Goal: Task Accomplishment & Management: Complete application form

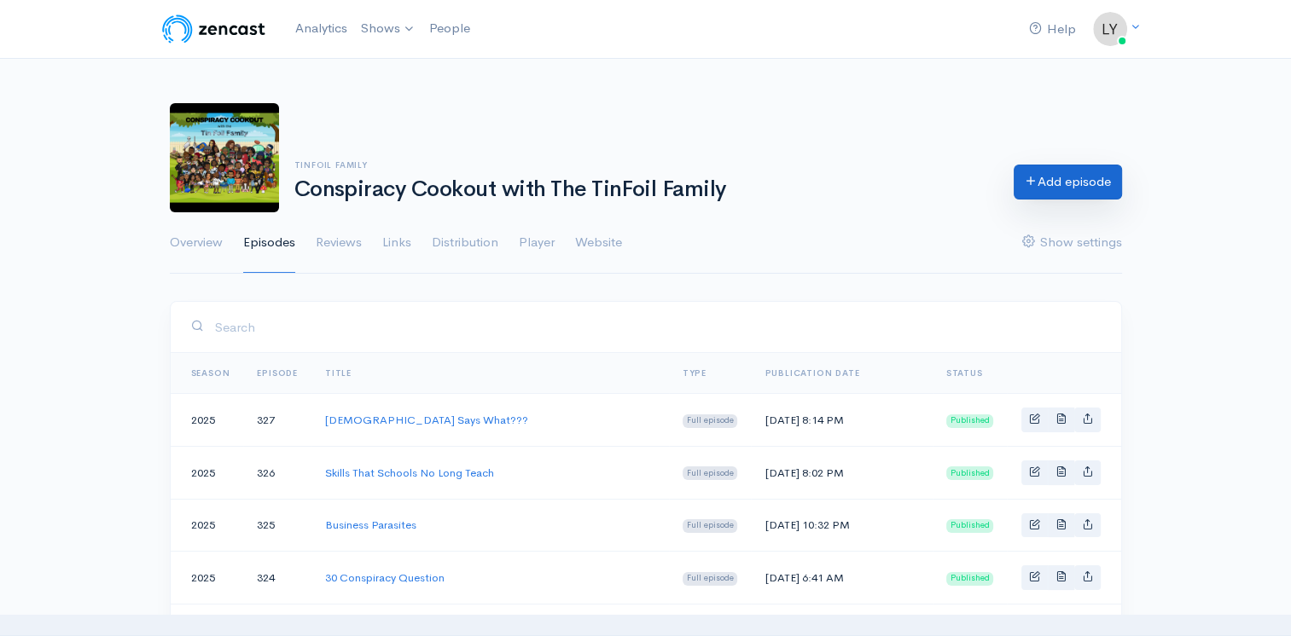
click at [1066, 179] on link "Add episode" at bounding box center [1067, 182] width 108 height 35
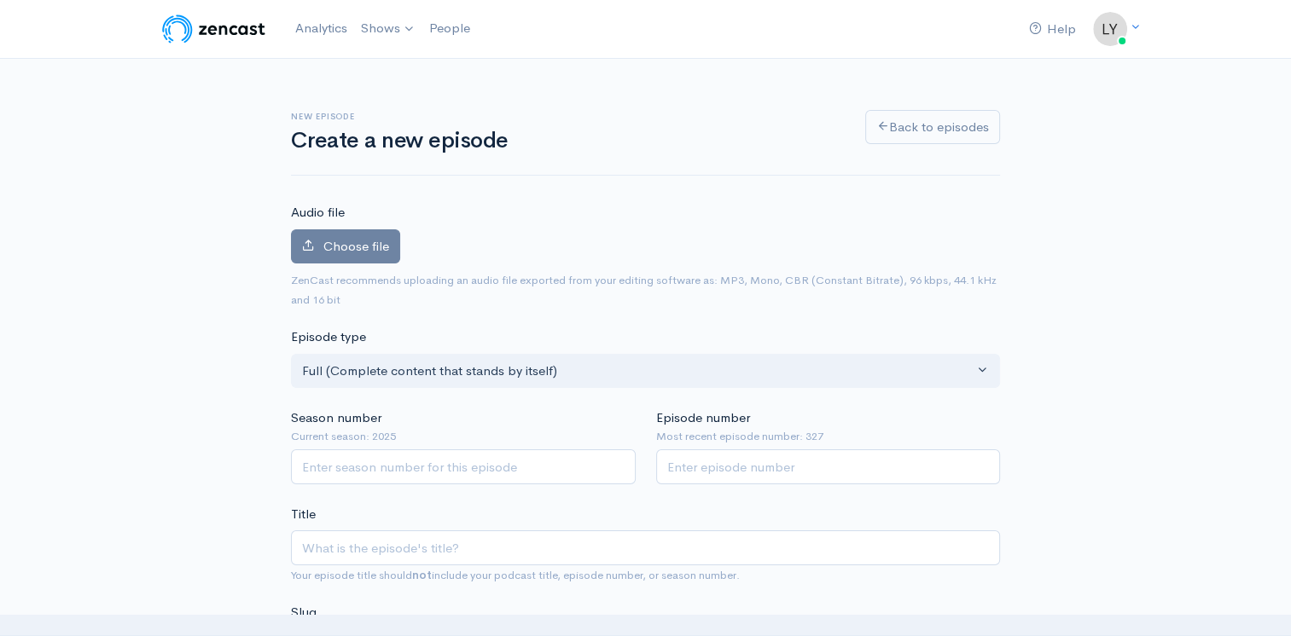
type input "Conspiracy News Network ([DATE])"
type input "conspiracy-news-network-9525"
type input "Conspiracy News Network ([DATE])"
click at [374, 248] on span "Choose file" at bounding box center [356, 246] width 66 height 16
click at [0, 0] on input "Choose file" at bounding box center [0, 0] width 0 height 0
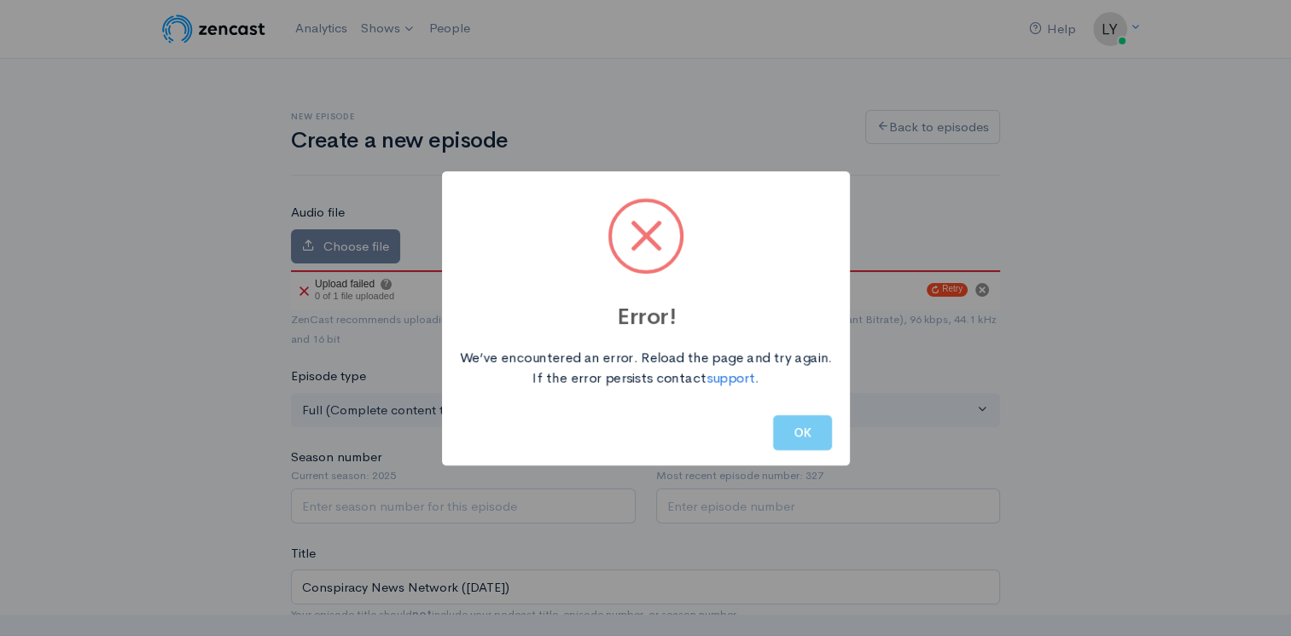
click at [800, 435] on button "OK" at bounding box center [802, 432] width 59 height 35
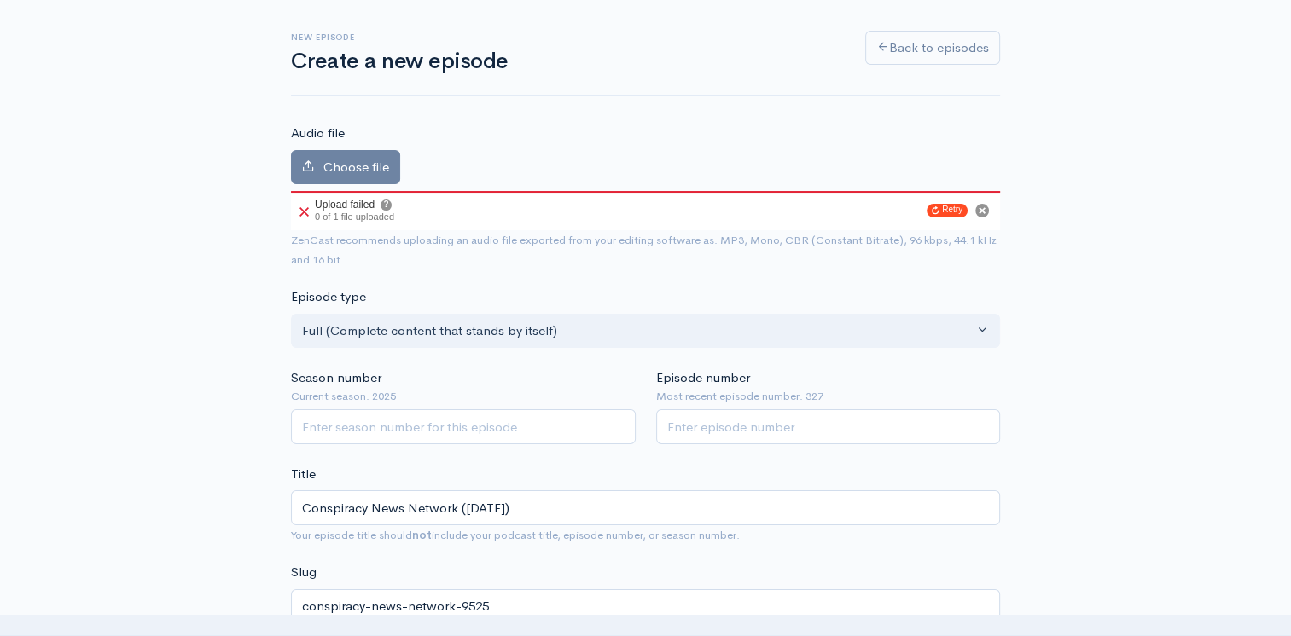
scroll to position [171, 0]
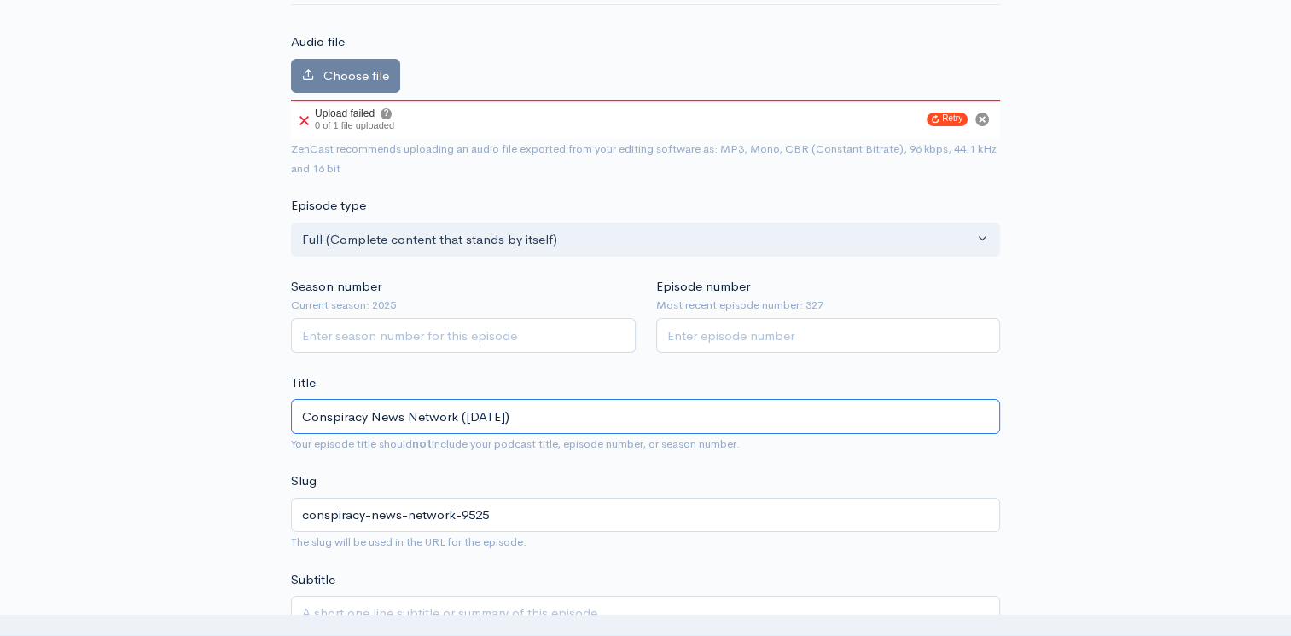
drag, startPoint x: 522, startPoint y: 415, endPoint x: 104, endPoint y: 374, distance: 420.0
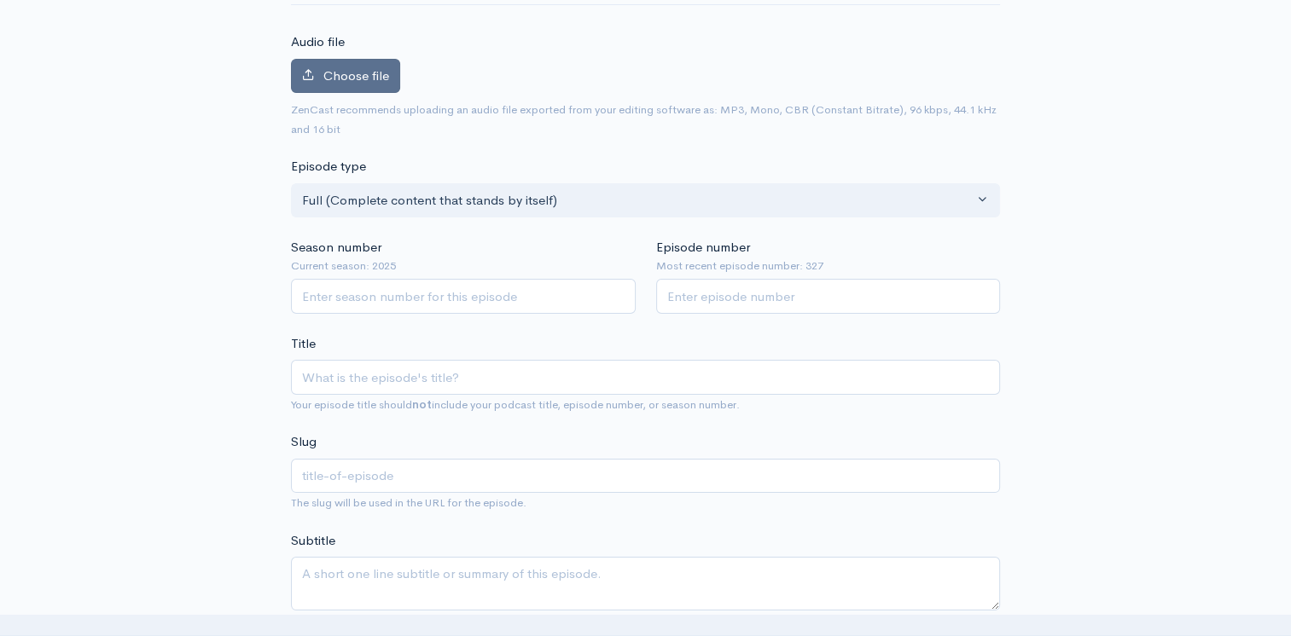
click at [370, 77] on span "Choose file" at bounding box center [356, 75] width 66 height 16
click at [0, 0] on input "Choose file" at bounding box center [0, 0] width 0 height 0
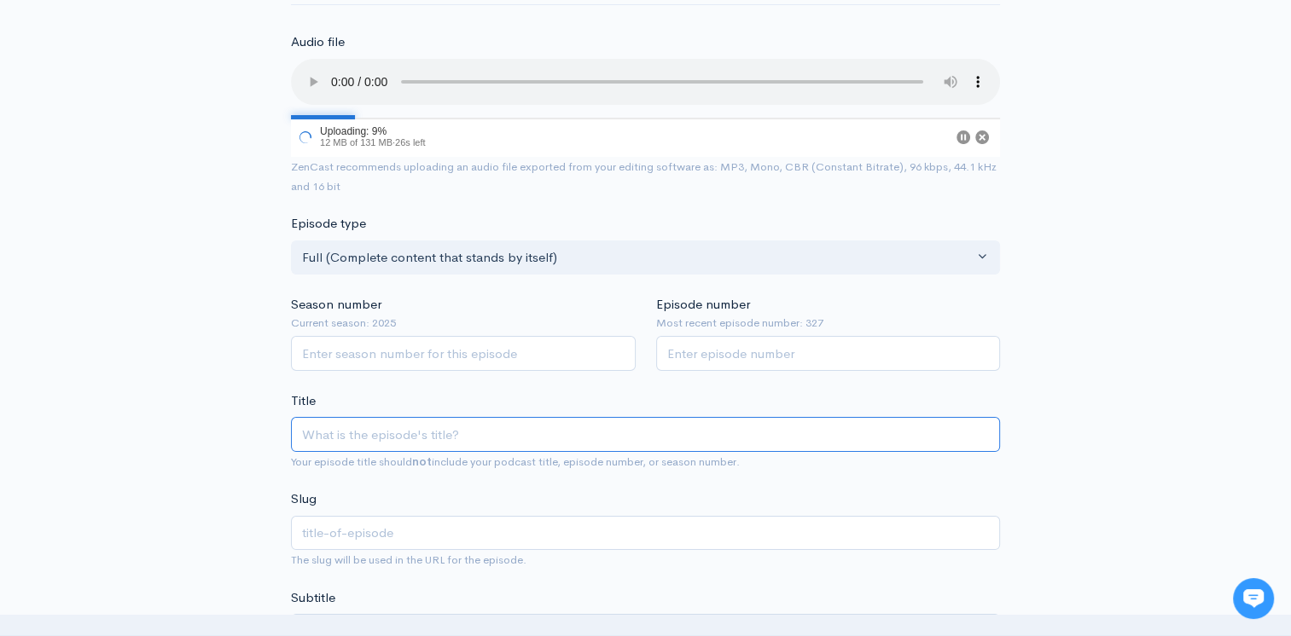
click at [396, 442] on input "Title" at bounding box center [645, 434] width 709 height 35
paste input "Conspiracy News Network ([DATE])"
type input "Conspiracy News Network ([DATE])"
type input "conspiracy-news-network-9525"
type input "Conspiracy News Network ([DATE])"
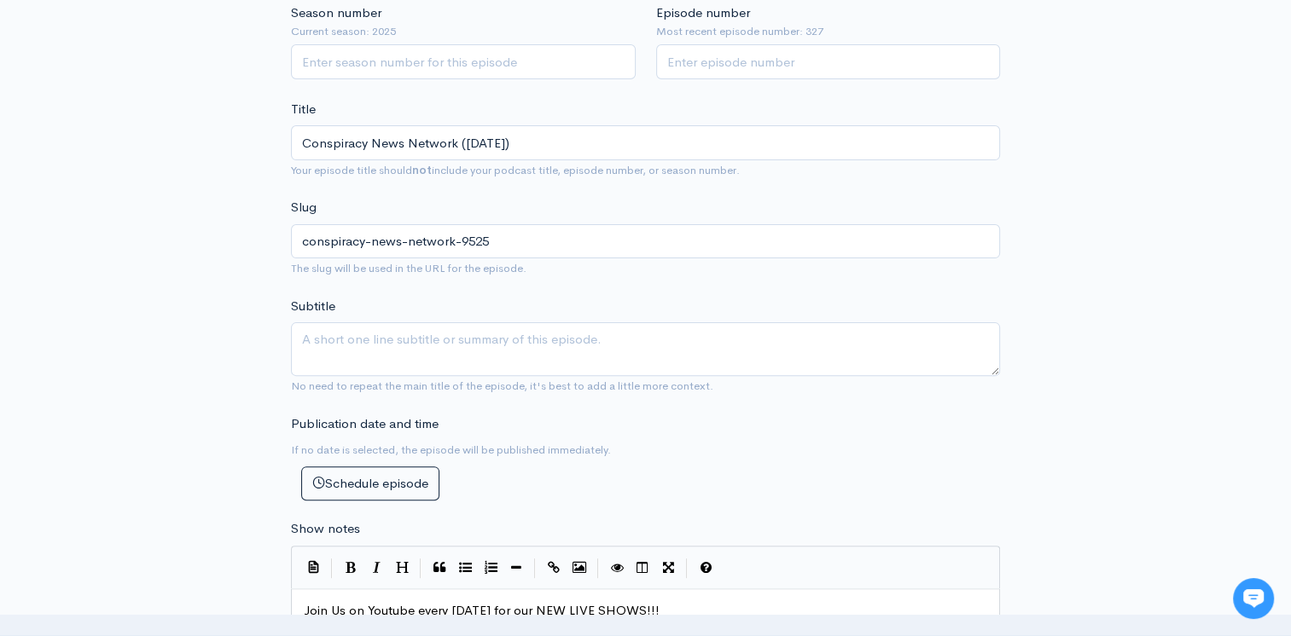
scroll to position [256, 0]
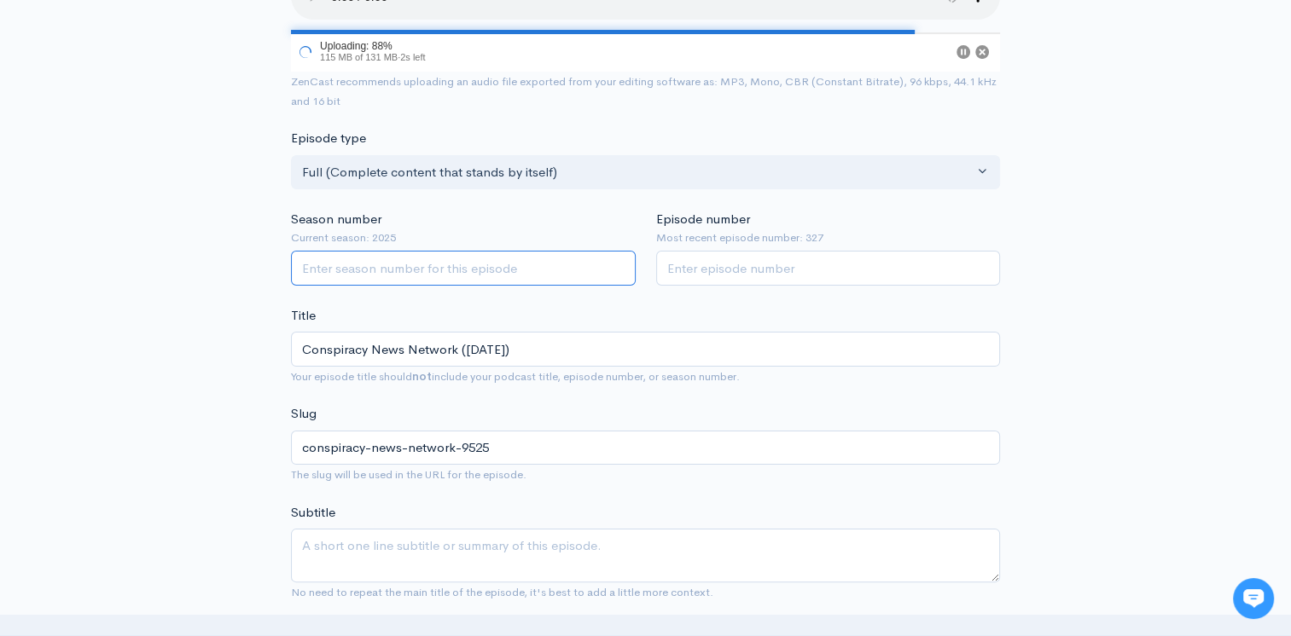
click at [409, 271] on input "Season number" at bounding box center [463, 268] width 345 height 35
type input "2025"
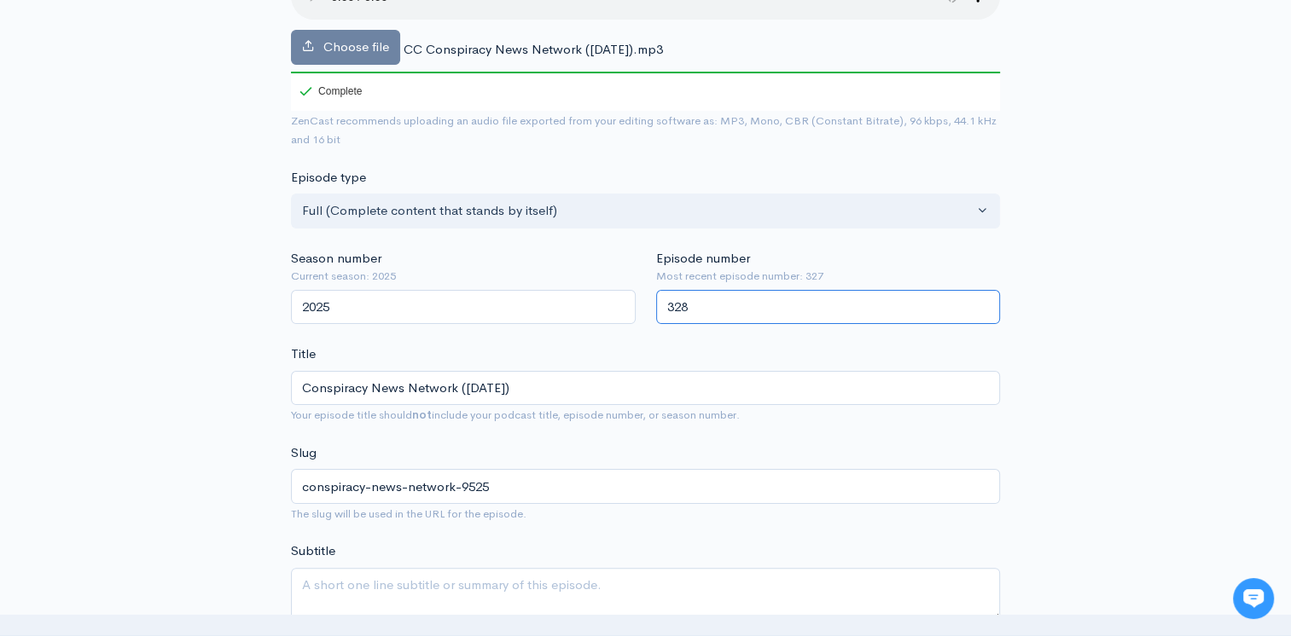
type input "328"
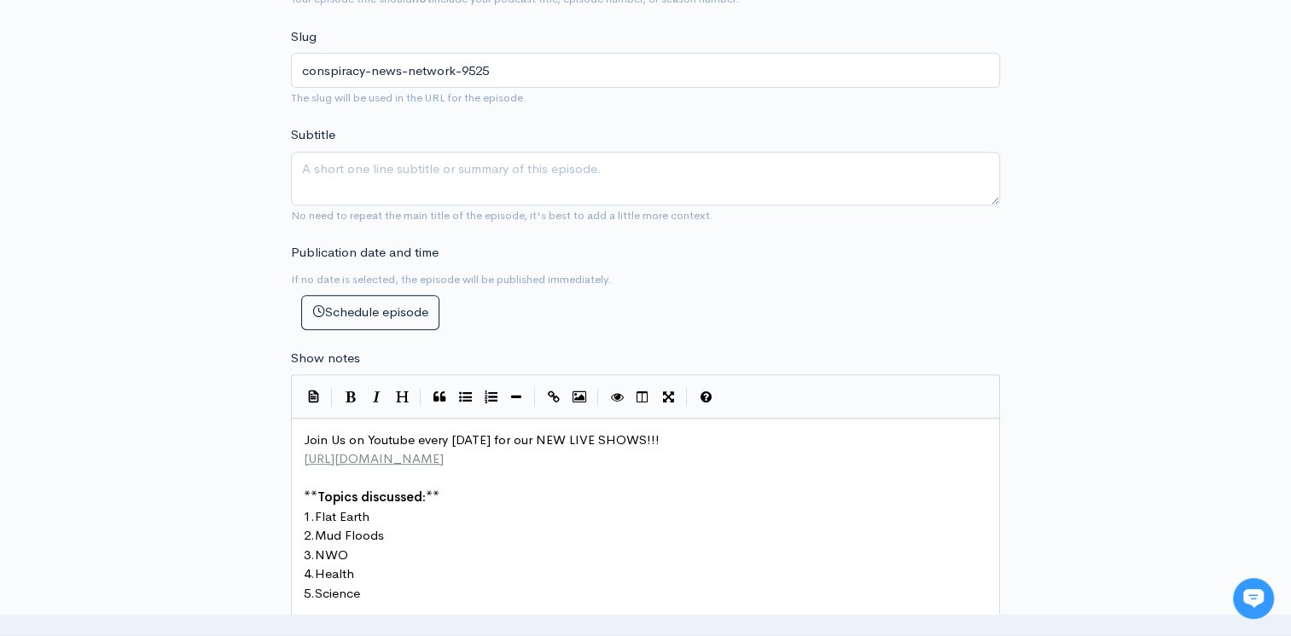
scroll to position [768, 0]
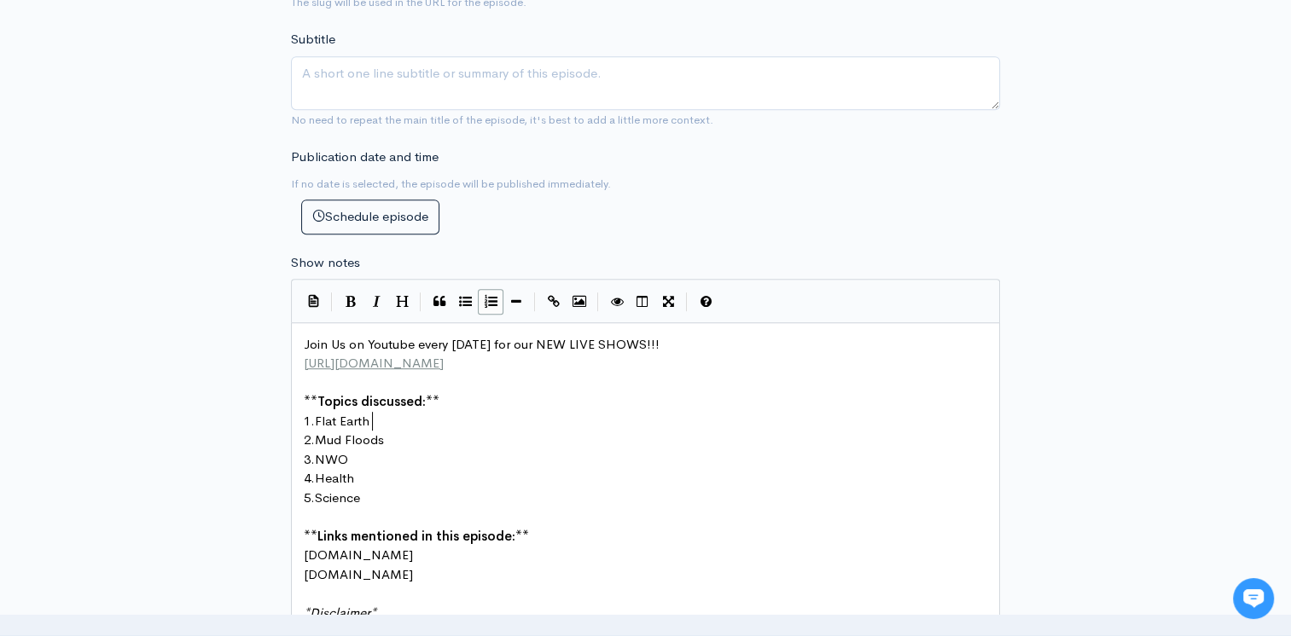
click at [395, 416] on pre "1. Flat Earth" at bounding box center [651, 422] width 703 height 20
type textarea "T"
type textarea "25 Ways to Become Wealthy"
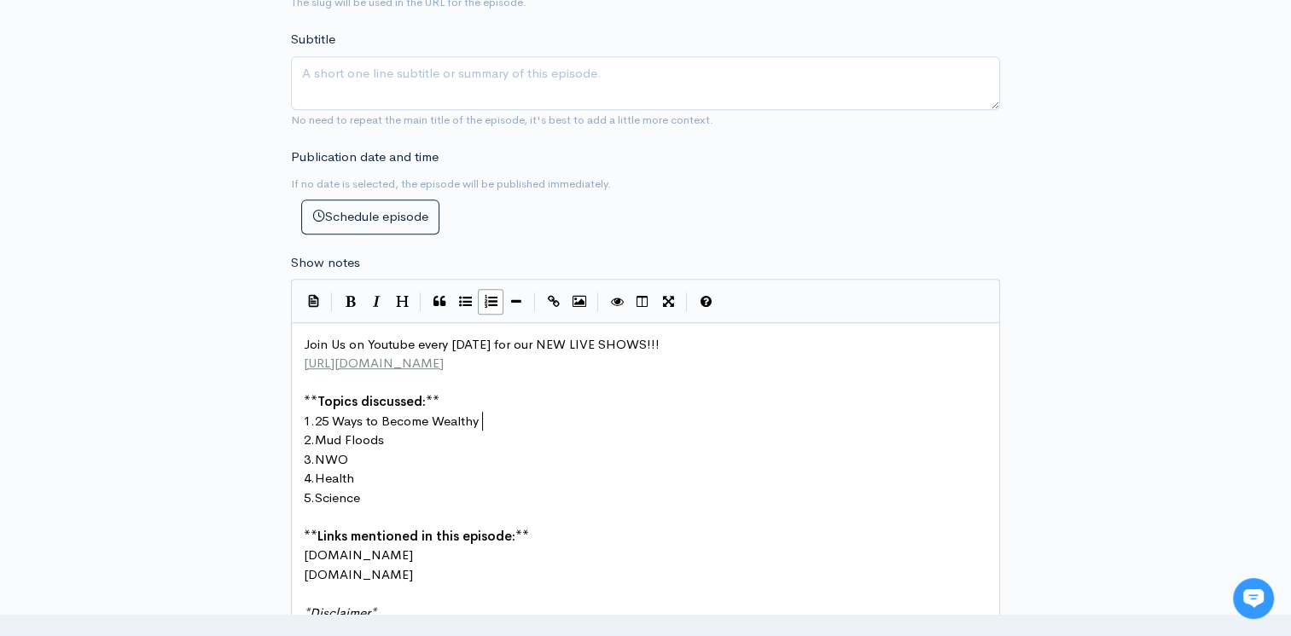
scroll to position [6, 162]
click at [398, 438] on pre "2. Mud Floods" at bounding box center [651, 441] width 703 height 20
type textarea "RFK Jr"
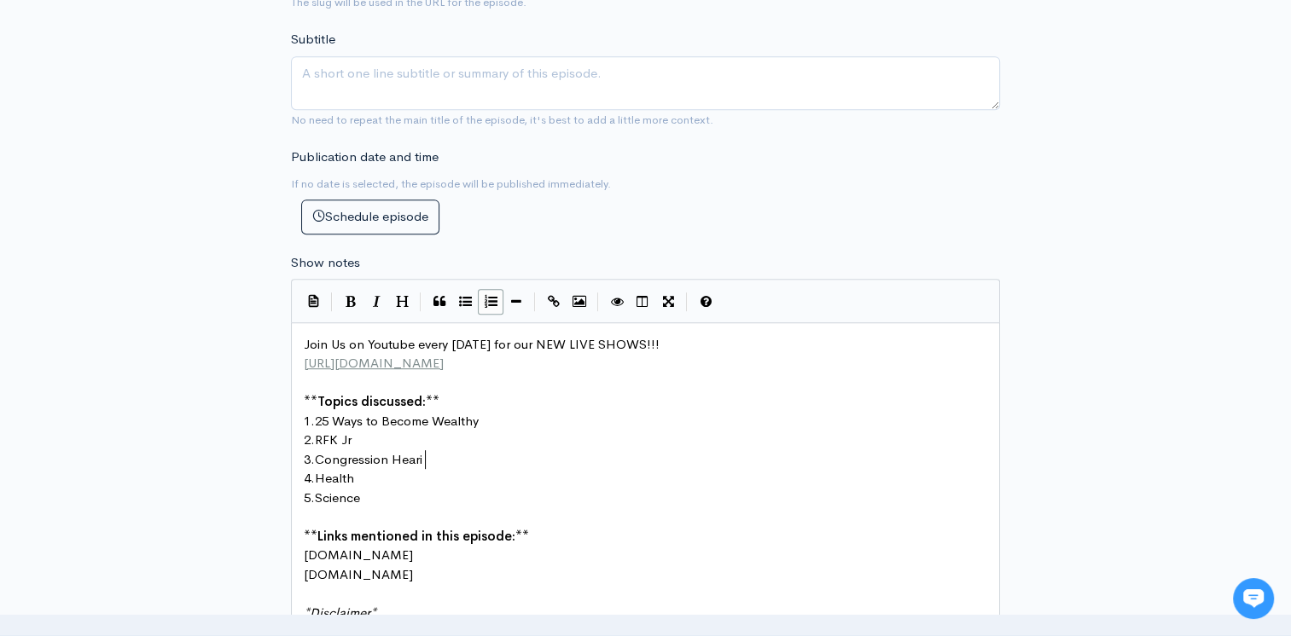
type textarea "Congression Hearing"
type textarea "Vaxx"
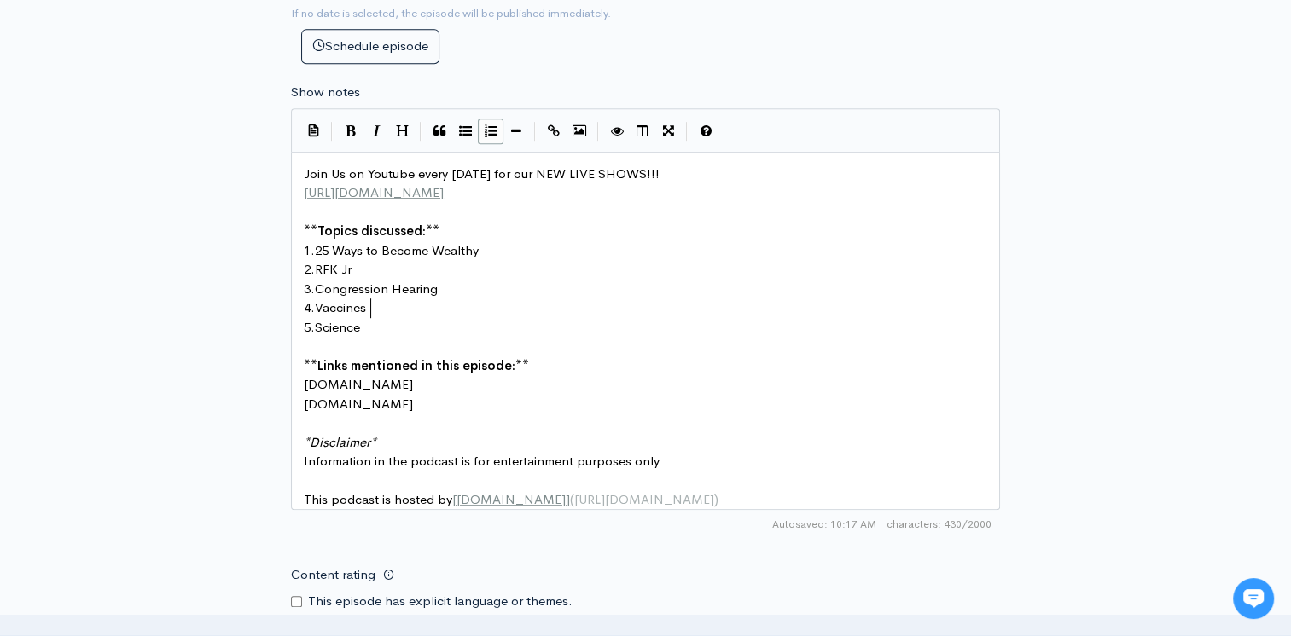
scroll to position [1109, 0]
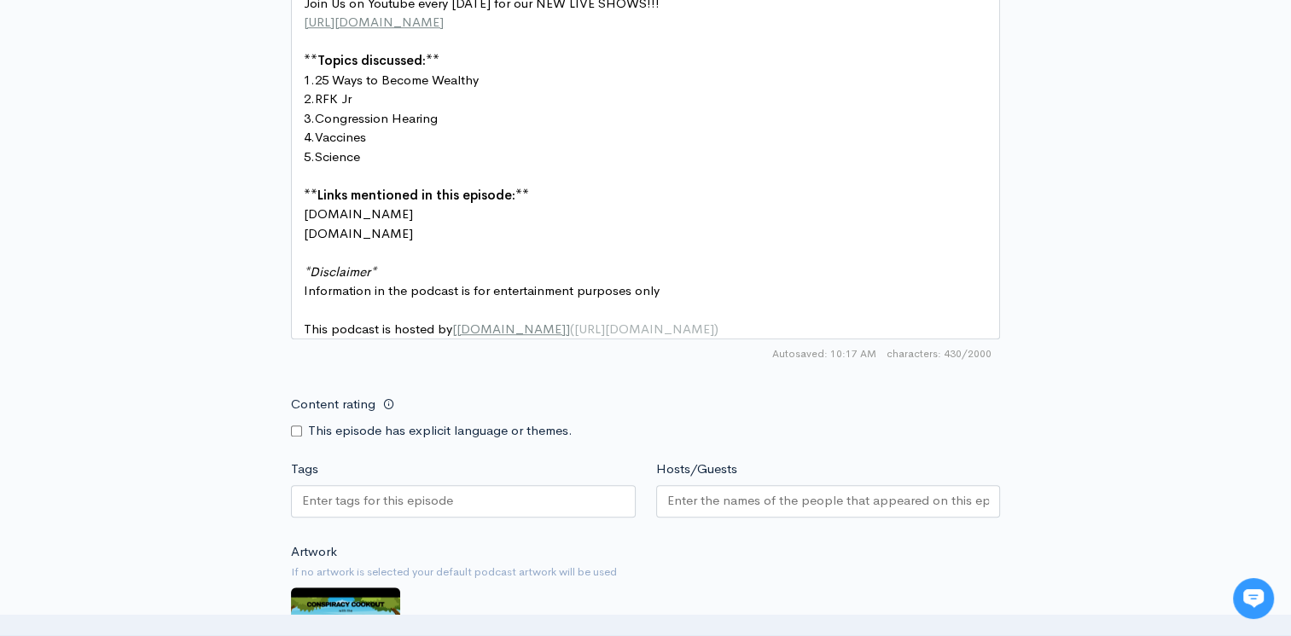
type textarea "ccines"
click at [295, 437] on input "Content rating" at bounding box center [296, 431] width 11 height 11
checkbox input "true"
click at [379, 502] on input "Tags" at bounding box center [379, 501] width 154 height 20
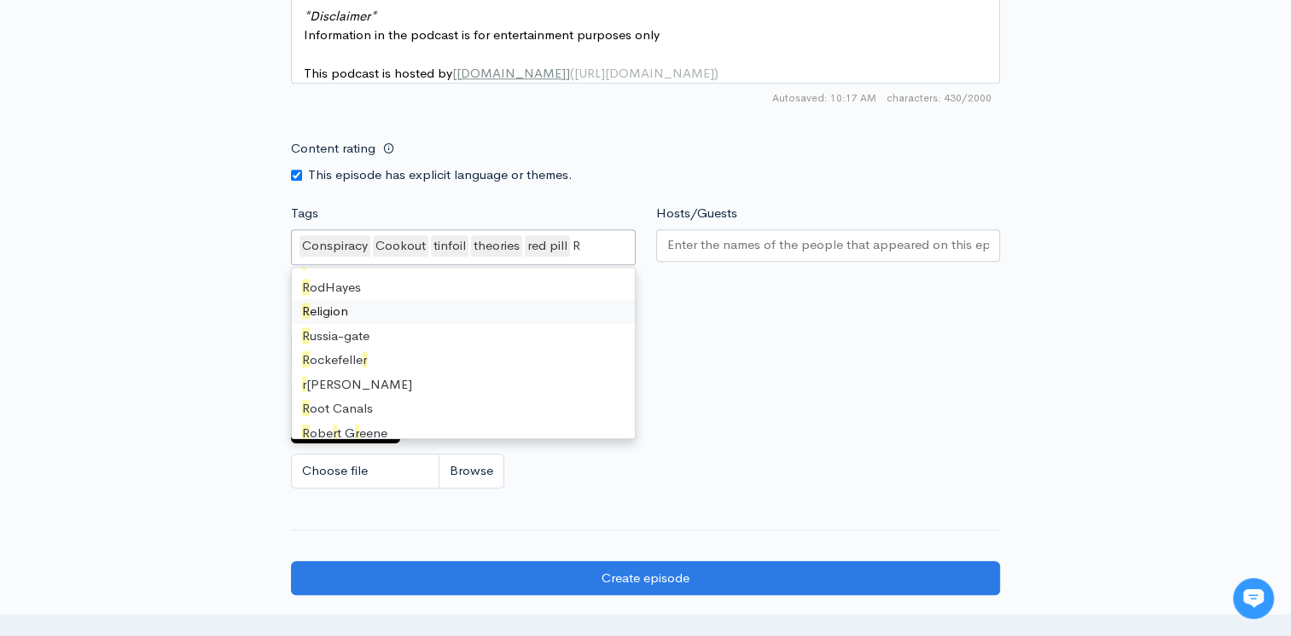
scroll to position [23, 0]
type input "Rf"
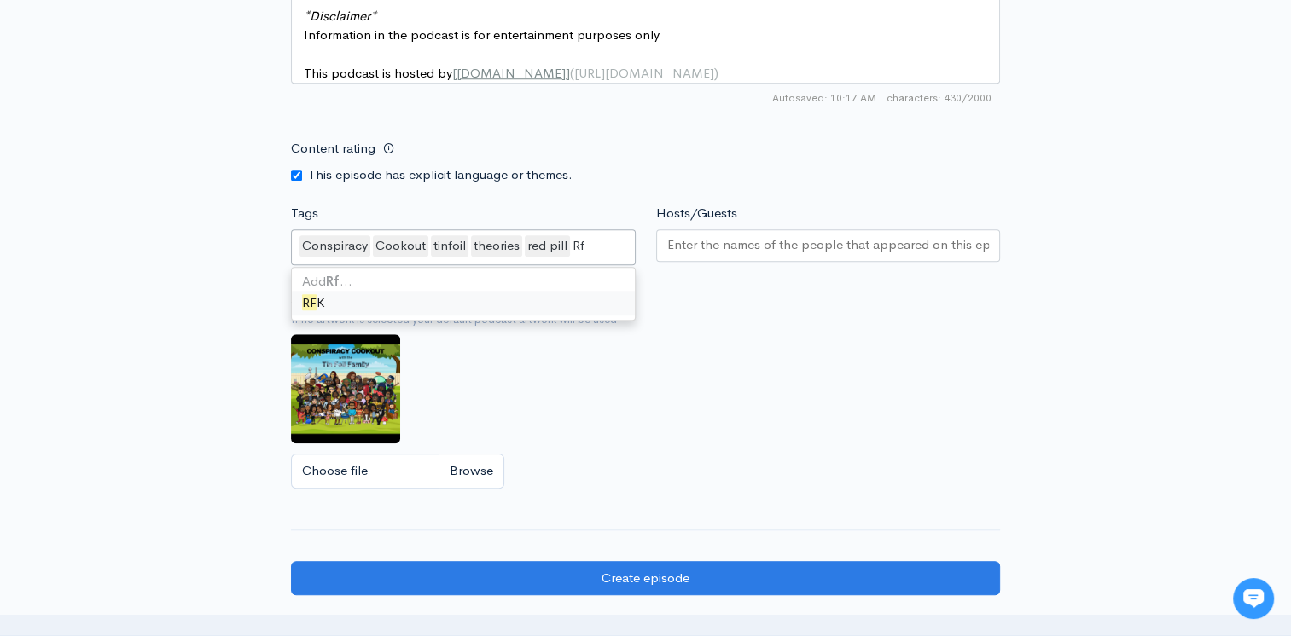
scroll to position [0, 0]
type input "Vac"
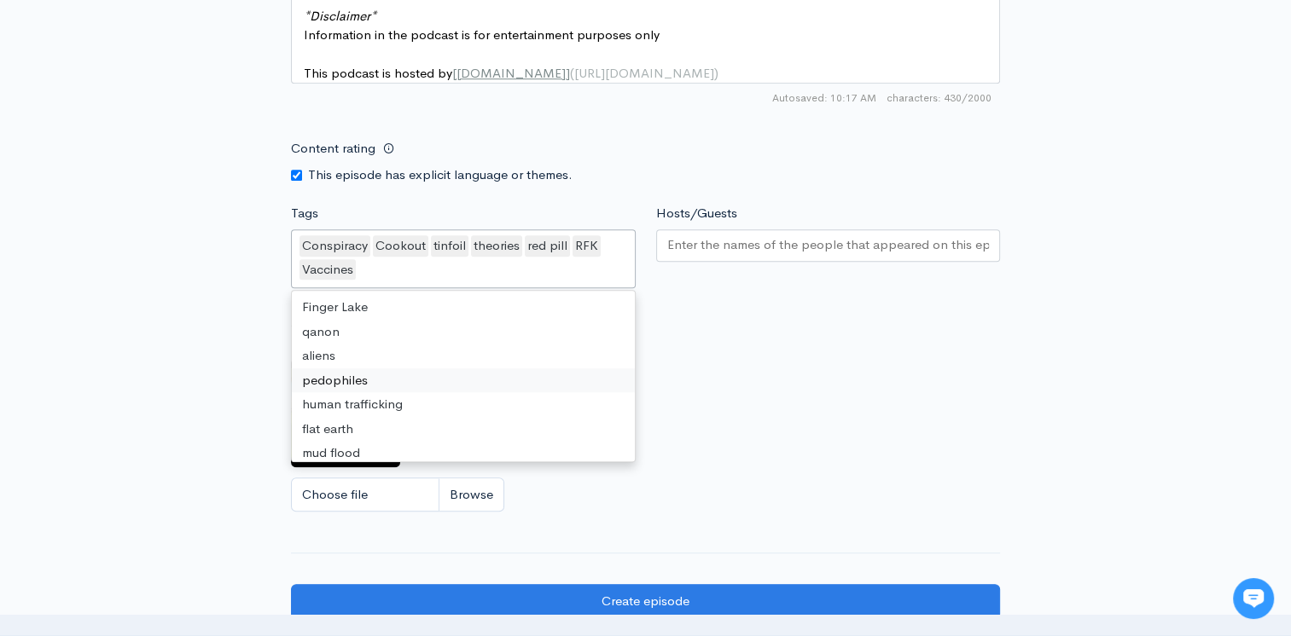
type input "R"
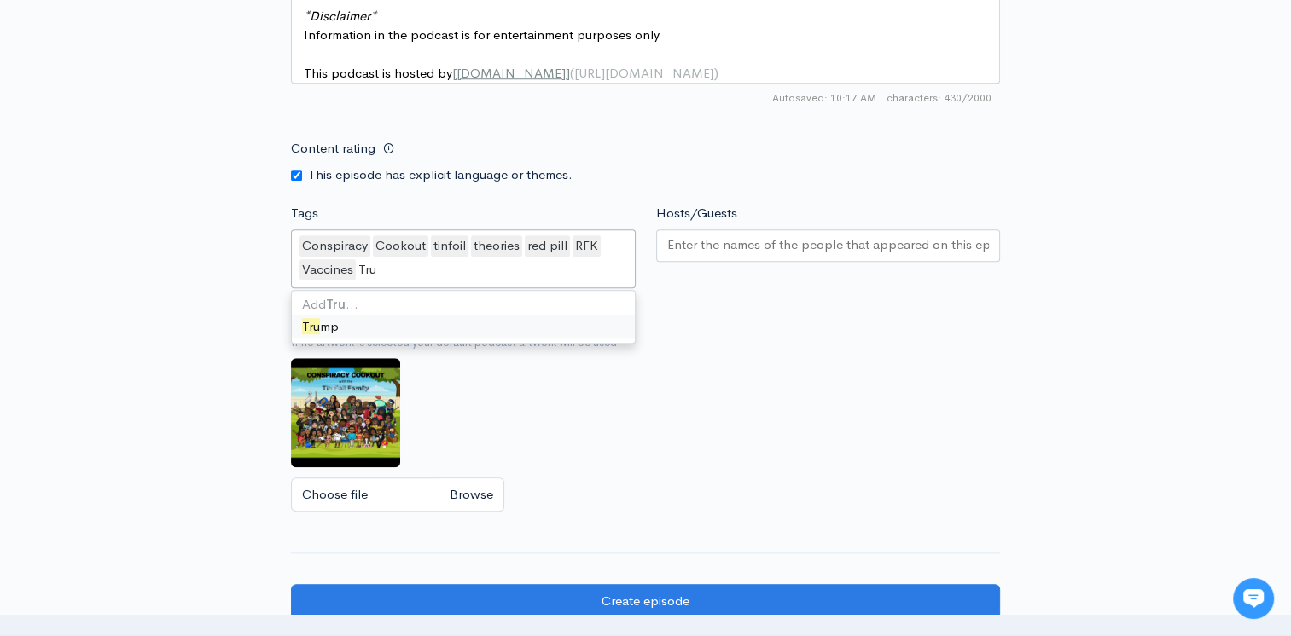
type input "Trum"
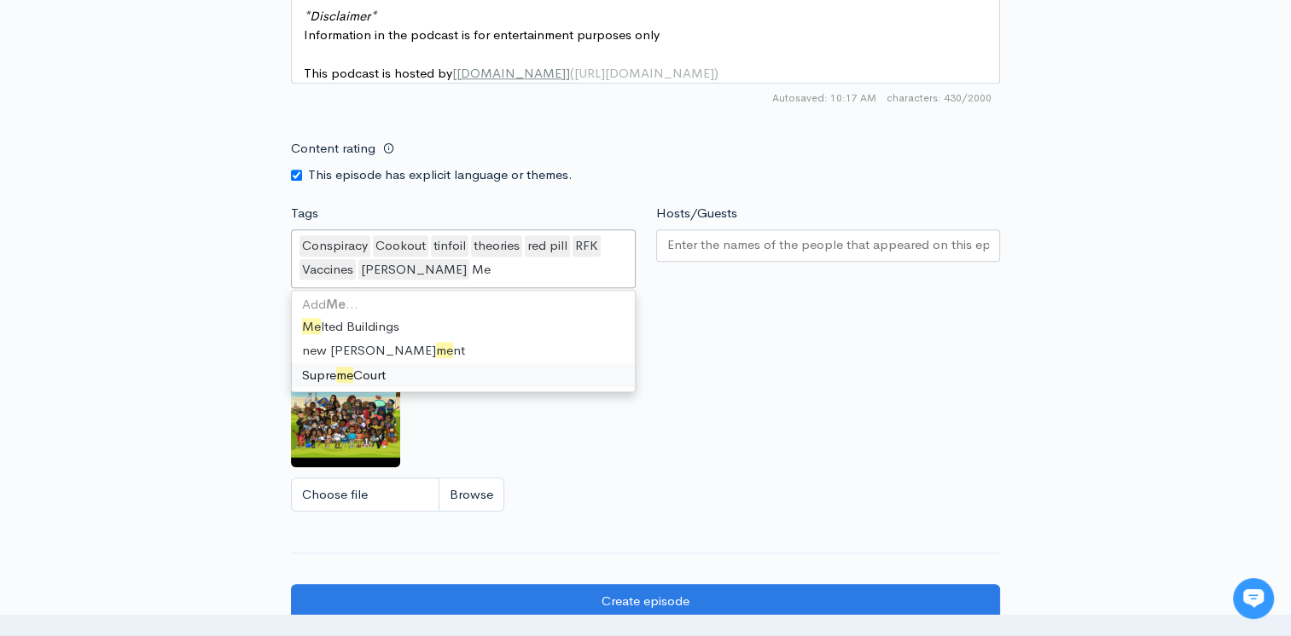
type input "M"
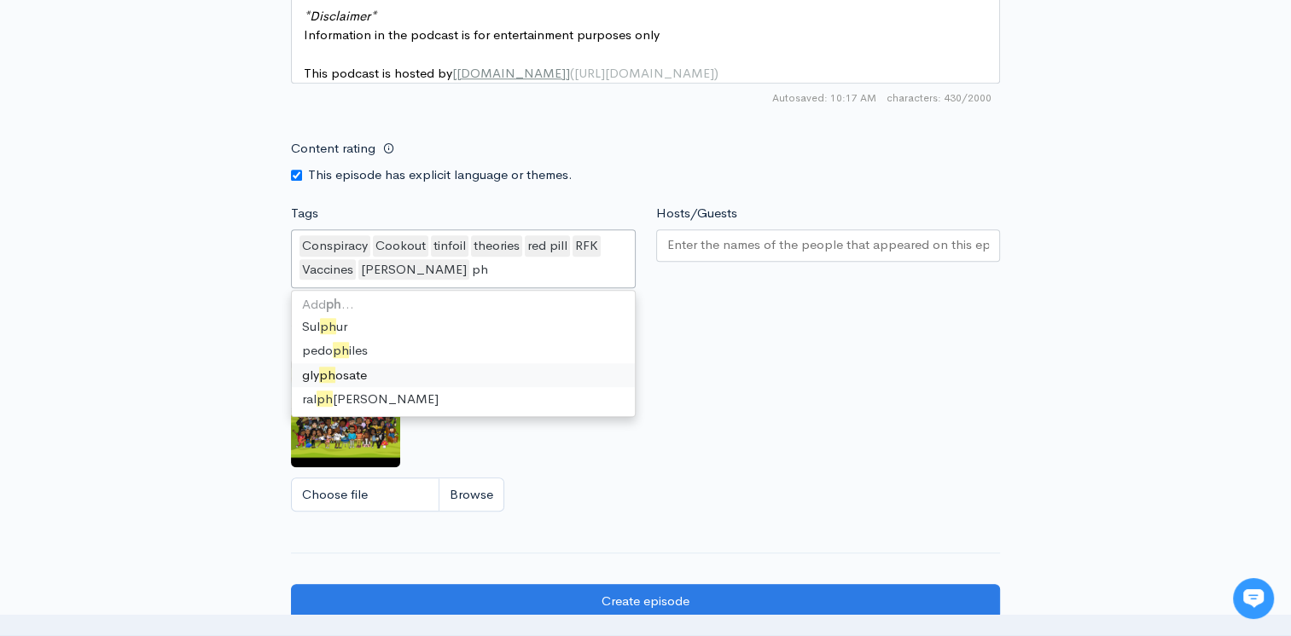
type input "p"
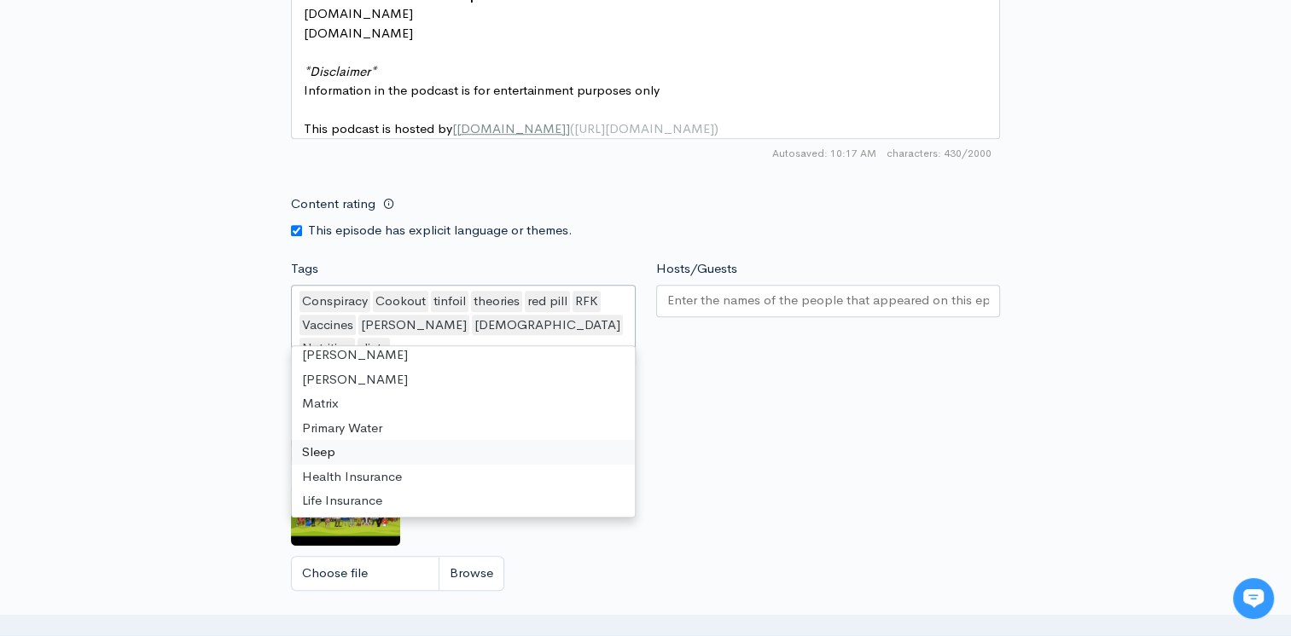
scroll to position [1280, 0]
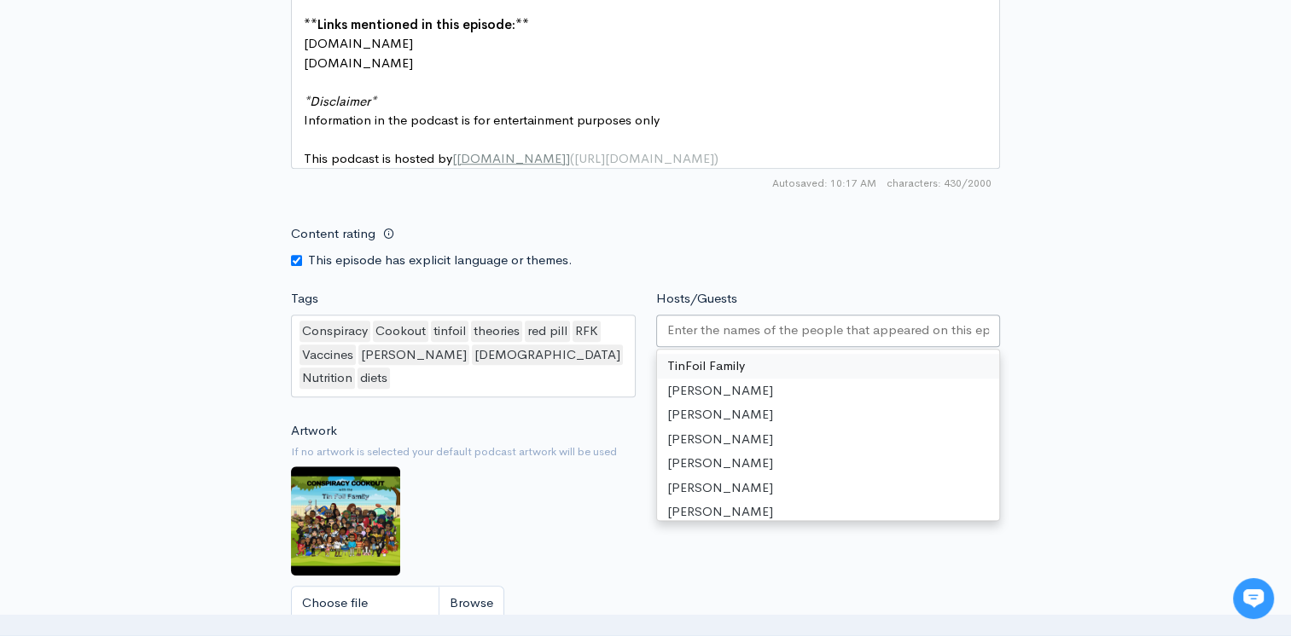
click at [751, 347] on div at bounding box center [828, 331] width 345 height 32
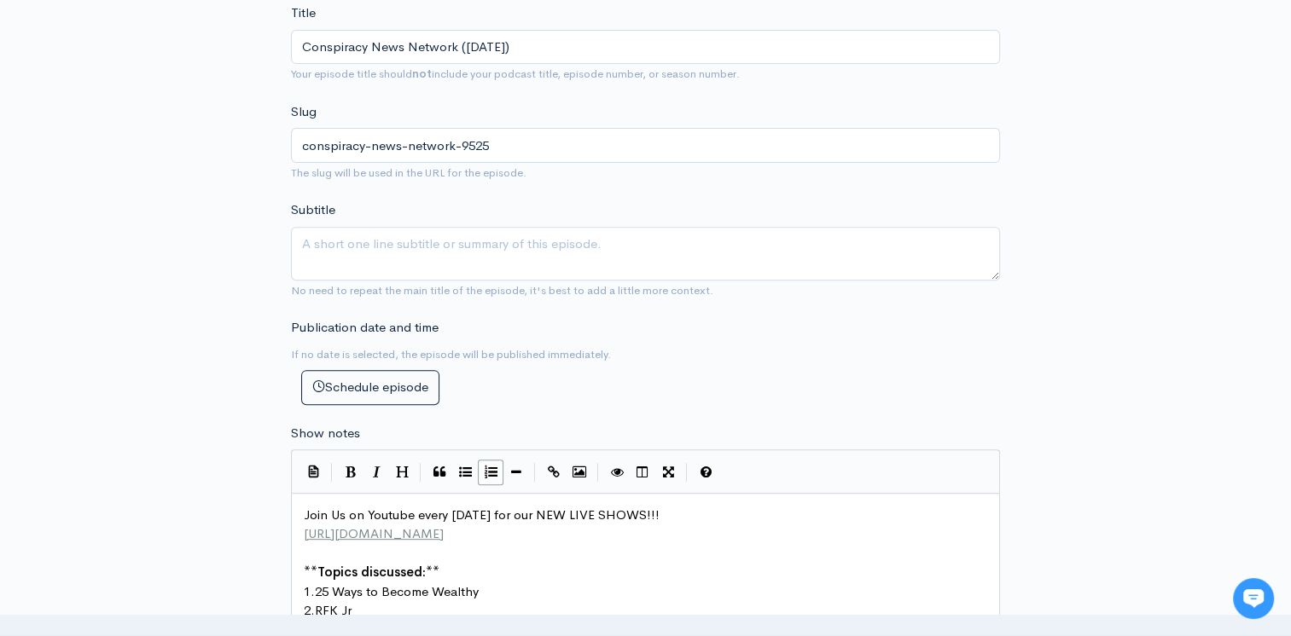
scroll to position [427, 0]
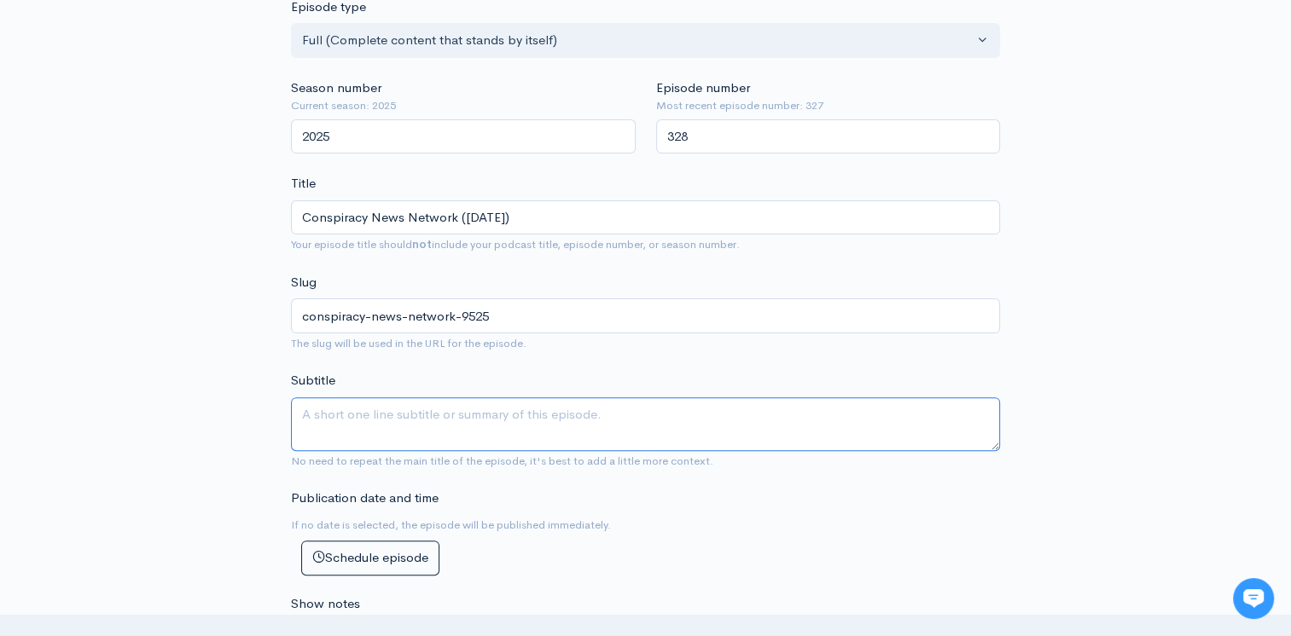
click at [375, 422] on textarea "Subtitle" at bounding box center [645, 425] width 709 height 54
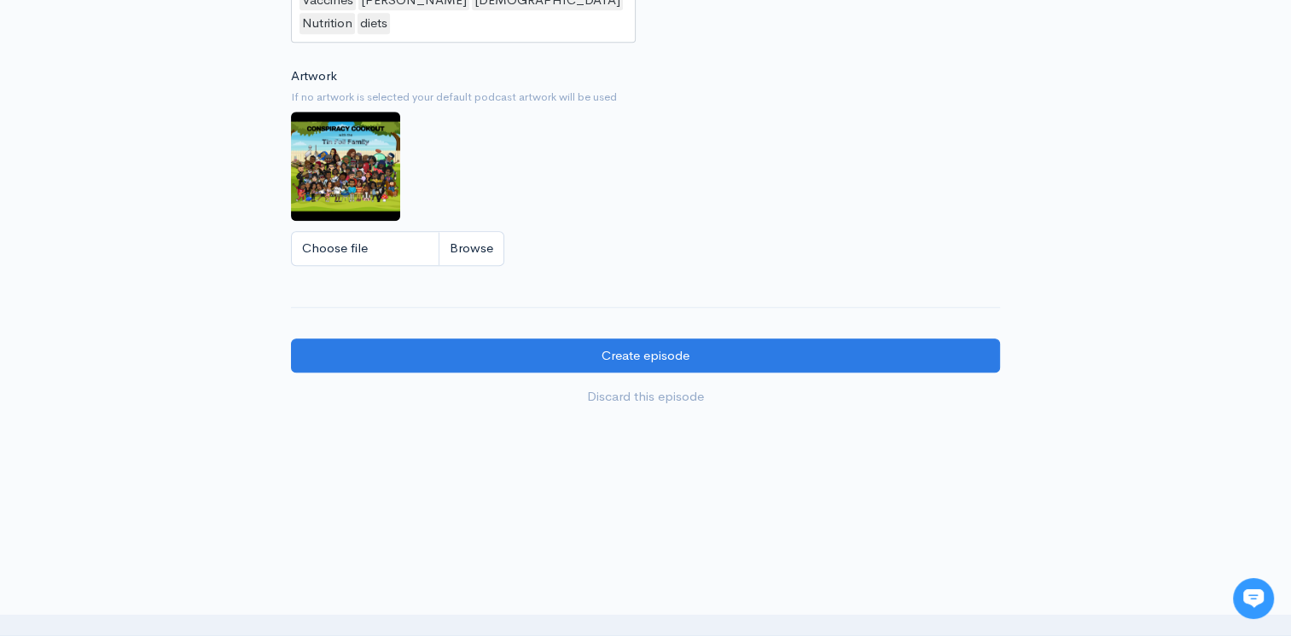
scroll to position [1640, 0]
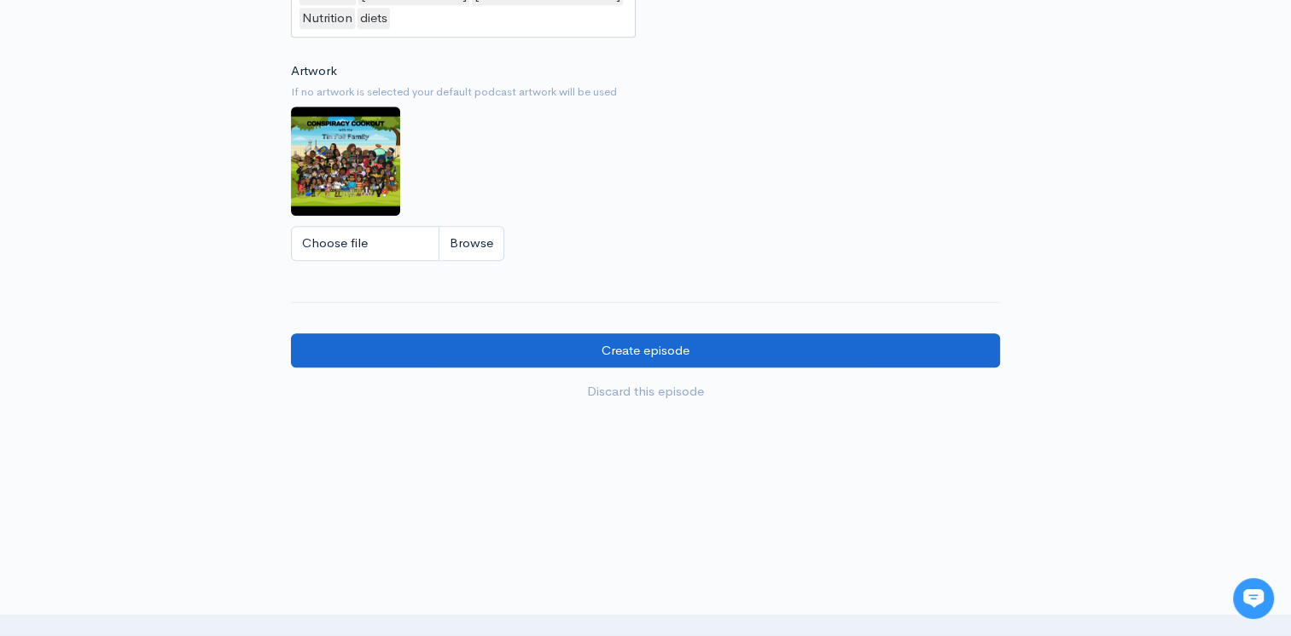
type textarea "The episode of Conspiracy News Network is focused on the congressional hearings…"
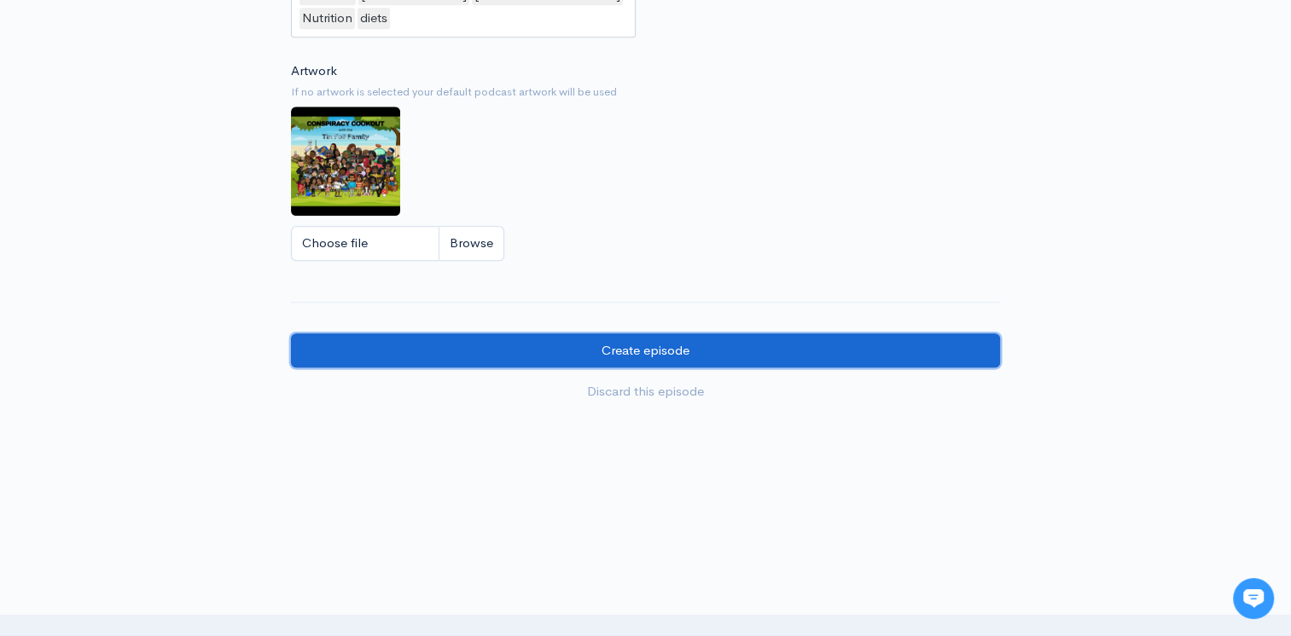
click at [444, 336] on input "Create episode" at bounding box center [645, 351] width 709 height 35
